Goal: Contribute content: Add original content to the website for others to see

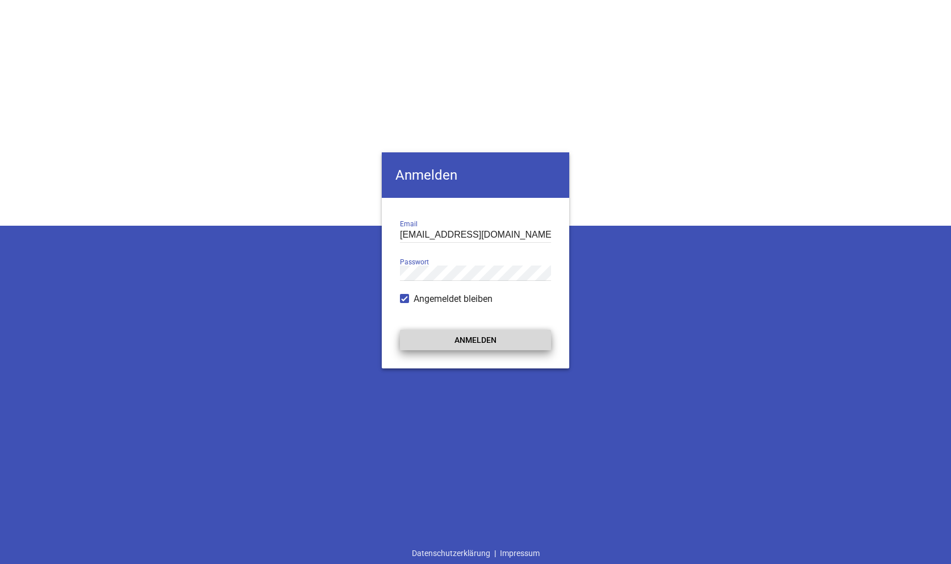
click at [481, 334] on button "Anmelden" at bounding box center [475, 340] width 151 height 20
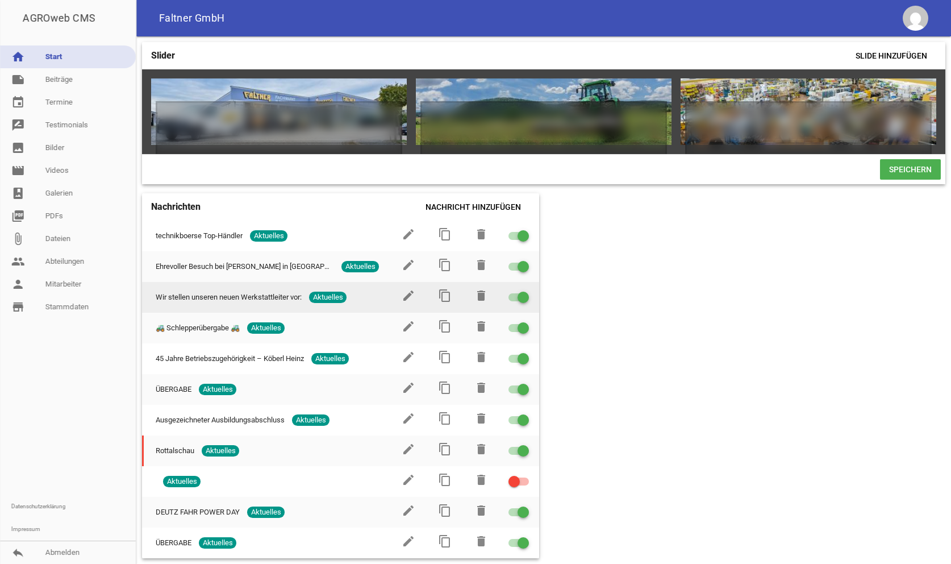
click at [261, 296] on span "Wir stellen unseren neuen Werkstattleiter vor:" at bounding box center [229, 297] width 146 height 11
click at [410, 294] on icon "edit" at bounding box center [409, 296] width 14 height 14
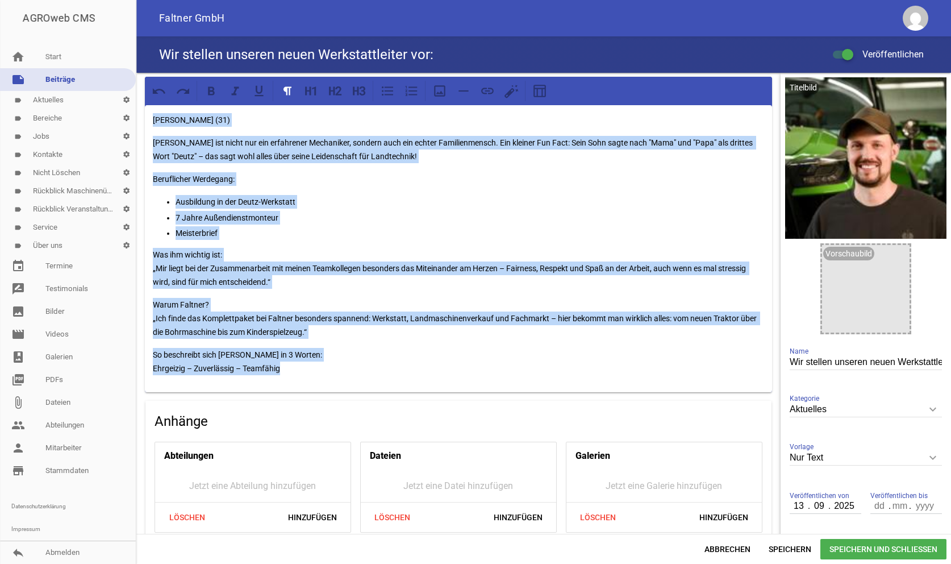
drag, startPoint x: 153, startPoint y: 123, endPoint x: 452, endPoint y: 393, distance: 403.6
click at [452, 393] on div "[PERSON_NAME] (31) [PERSON_NAME] ist nicht nur ein erfahrener Mechaniker, sonde…" at bounding box center [458, 359] width 645 height 573
copy div "[PERSON_NAME] (31) [PERSON_NAME] ist nicht nur ein erfahrener Mechaniker, sonde…"
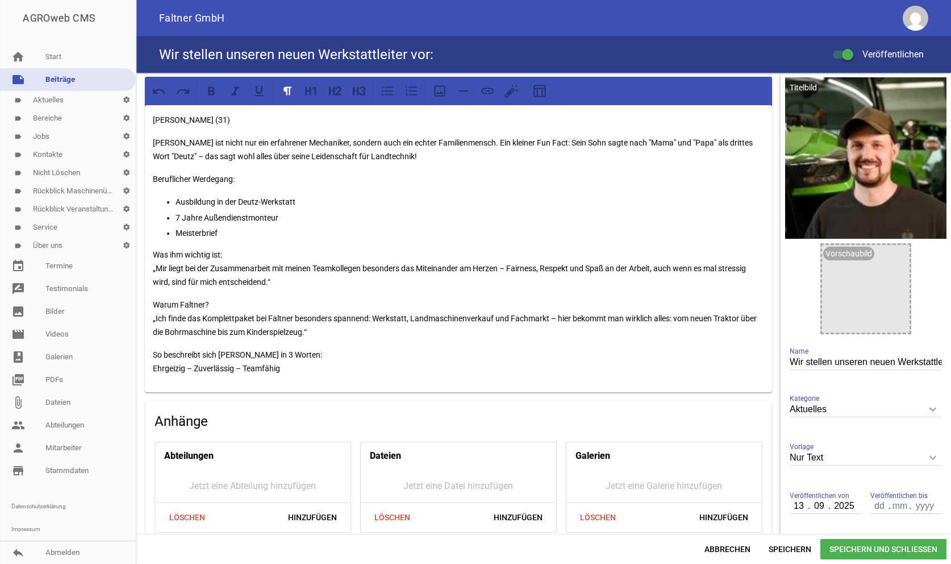
click at [867, 367] on input "Wir stellen unseren neuen Werkstattleiter vor:" at bounding box center [866, 362] width 152 height 15
